Goal: Find specific page/section: Find specific page/section

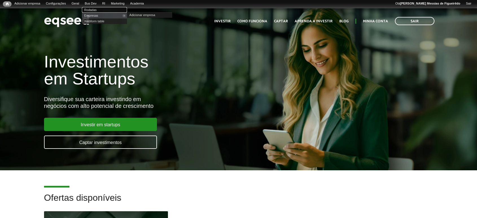
click at [97, 8] on link "Rodadas" at bounding box center [104, 10] width 45 height 6
drag, startPoint x: 124, startPoint y: 31, endPoint x: 179, endPoint y: 91, distance: 82.0
click at [124, 31] on link "UTM Data" at bounding box center [130, 33] width 45 height 6
